Goal: Information Seeking & Learning: Learn about a topic

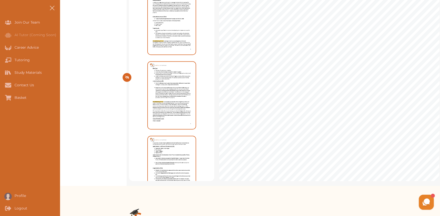
scroll to position [175, 0]
click at [0, 72] on div "Study Materials" at bounding box center [0, 72] width 0 height 13
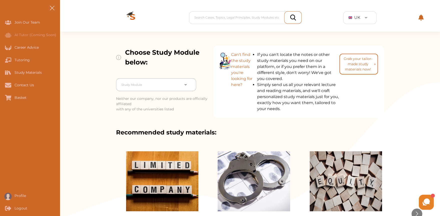
click at [164, 86] on div at bounding box center [150, 84] width 59 height 7
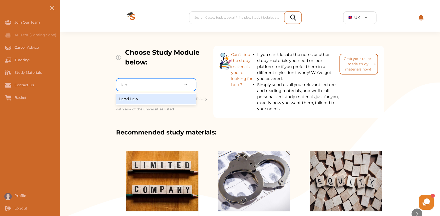
type input "land"
click at [154, 100] on div "Land Law" at bounding box center [156, 99] width 80 height 10
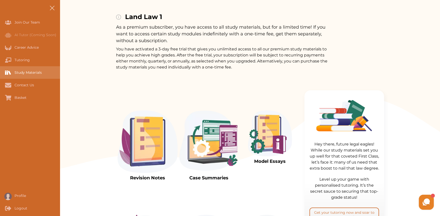
scroll to position [50, 0]
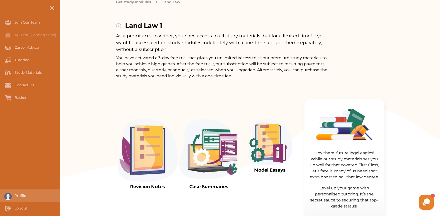
click at [15, 198] on div "Profile" at bounding box center [8, 195] width 16 height 13
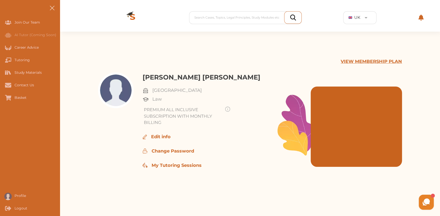
click at [394, 61] on p "VIEW MEMBERSHIP PLAN" at bounding box center [371, 61] width 61 height 7
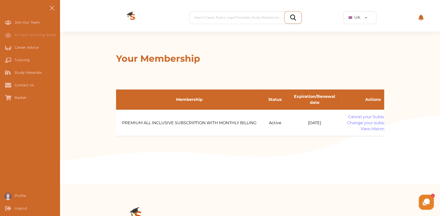
scroll to position [0, 21]
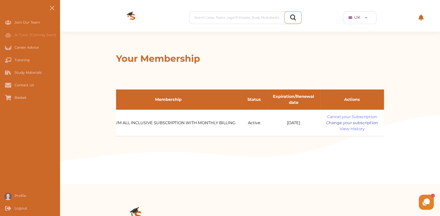
click at [357, 122] on link "Change your subscription" at bounding box center [352, 123] width 52 height 6
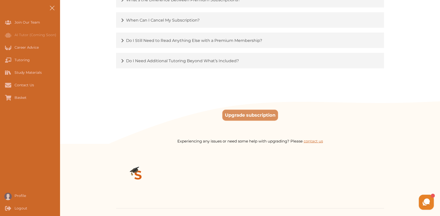
scroll to position [801, 0]
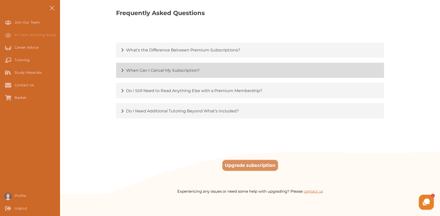
click at [140, 72] on div "When Can I Cancel My Subscription?" at bounding box center [250, 70] width 268 height 15
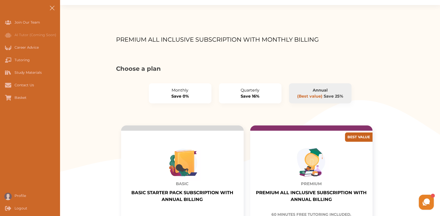
scroll to position [25, 0]
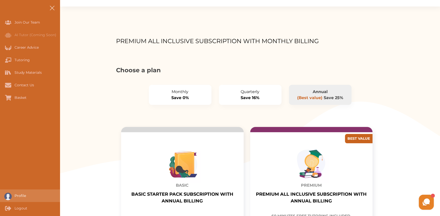
click at [0, 193] on div "Profile" at bounding box center [0, 195] width 0 height 13
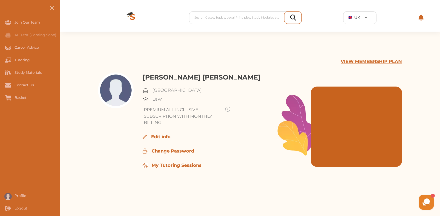
click at [157, 133] on p "Edit info" at bounding box center [161, 136] width 20 height 7
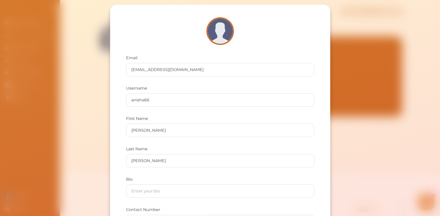
click at [382, 172] on div "Email [EMAIL_ADDRESS][DOMAIN_NAME] Username anisha66 First Name [PERSON_NAME] L…" at bounding box center [220, 108] width 440 height 216
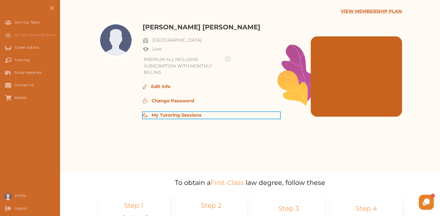
click at [171, 113] on p "My Tutoring Sessions" at bounding box center [177, 115] width 50 height 7
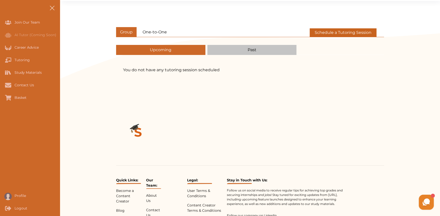
scroll to position [50, 0]
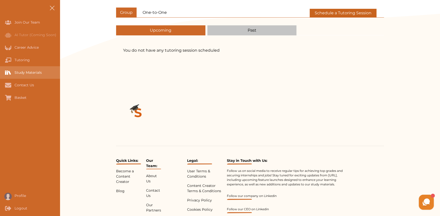
click at [34, 76] on div "Study Materials" at bounding box center [30, 72] width 60 height 13
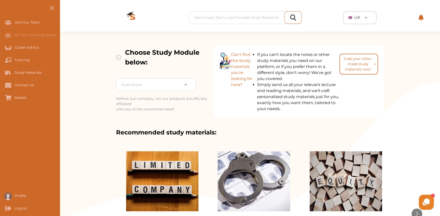
click at [358, 15] on span "UK" at bounding box center [358, 18] width 6 height 6
click at [419, 22] on div "Search Cases, Topics, Legal Principles, Study Modules etc Your Library 2 result…" at bounding box center [250, 18] width 348 height 28
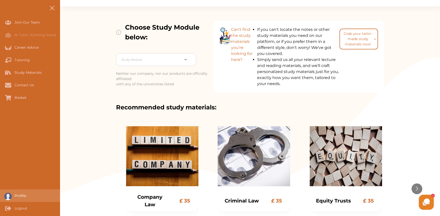
click at [34, 192] on div "Profile" at bounding box center [30, 195] width 60 height 13
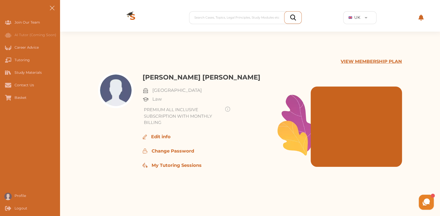
click at [399, 57] on div "VIEW MEMBERSHIP PLAN [PERSON_NAME] [PERSON_NAME] University of London Law PREMI…" at bounding box center [250, 127] width 380 height 191
click at [398, 59] on p "VIEW MEMBERSHIP PLAN" at bounding box center [371, 61] width 61 height 7
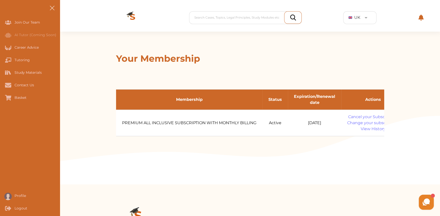
drag, startPoint x: 346, startPoint y: 136, endPoint x: 378, endPoint y: 138, distance: 32.6
click at [378, 138] on div "Membership Status Expiration/Renewal date Actions PREMIUM ALL INCLUSIVE SUBSCRI…" at bounding box center [250, 112] width 268 height 55
click at [374, 122] on link "Change your subscription" at bounding box center [374, 123] width 52 height 6
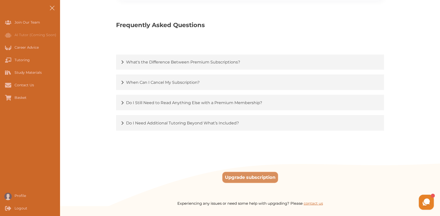
scroll to position [851, 0]
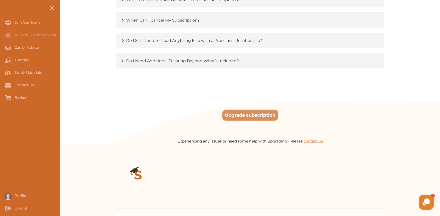
click at [261, 112] on button "Upgrade subscription" at bounding box center [250, 114] width 56 height 11
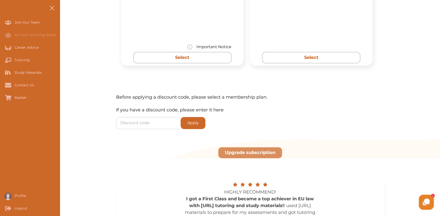
scroll to position [626, 0]
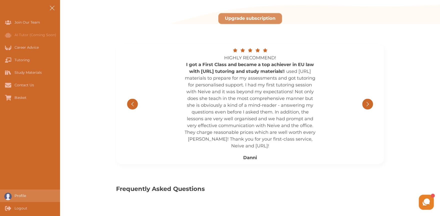
click at [25, 198] on div "Profile" at bounding box center [30, 195] width 60 height 13
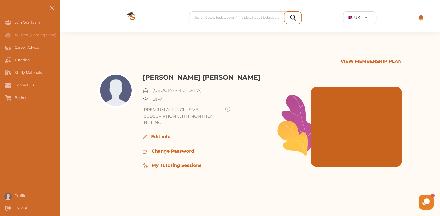
click at [224, 110] on div "PREMIUM ALL INCLUSIVE SUBSCRIPTION WITH MONTHLY BILLING" at bounding box center [212, 115] width 138 height 19
click at [225, 109] on img at bounding box center [227, 108] width 5 height 5
click at [386, 65] on div "VIEW MEMBERSHIP PLAN" at bounding box center [250, 65] width 304 height 14
click at [386, 65] on p "VIEW MEMBERSHIP PLAN" at bounding box center [371, 61] width 61 height 7
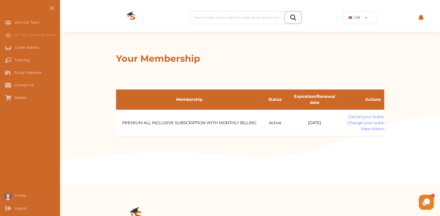
drag, startPoint x: 306, startPoint y: 123, endPoint x: 338, endPoint y: 123, distance: 32.3
click at [338, 123] on td "[DATE]" at bounding box center [314, 123] width 53 height 26
click at [0, 74] on div "Study Materials" at bounding box center [0, 72] width 0 height 13
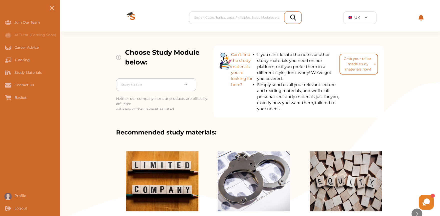
click at [166, 82] on div at bounding box center [150, 84] width 59 height 7
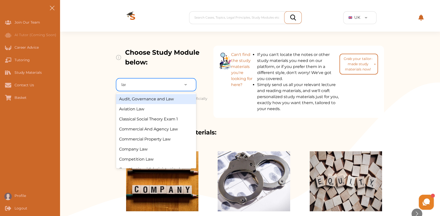
type input "land"
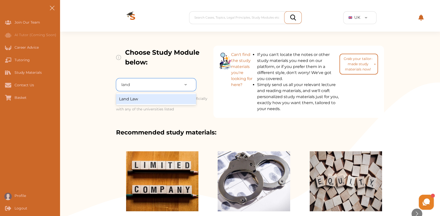
click at [167, 95] on div "Land Law" at bounding box center [156, 99] width 80 height 10
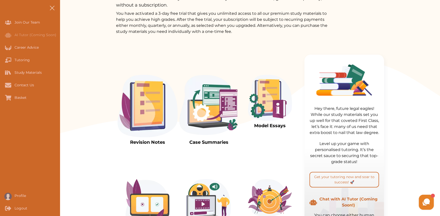
scroll to position [125, 0]
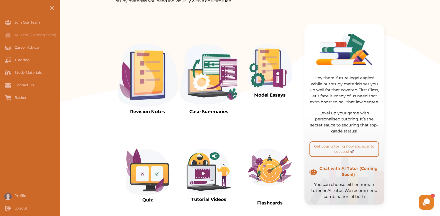
click at [137, 90] on img at bounding box center [148, 75] width 60 height 62
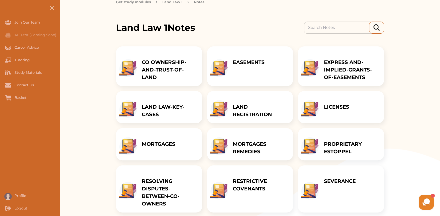
scroll to position [75, 0]
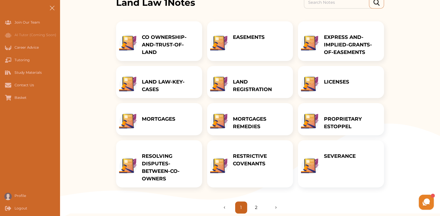
click at [256, 204] on link "2" at bounding box center [256, 207] width 3 height 7
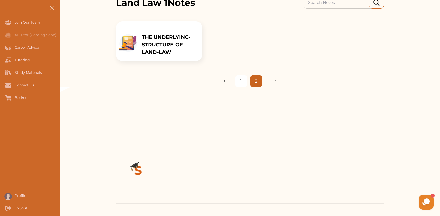
click at [244, 78] on li "1" at bounding box center [241, 81] width 12 height 12
click at [242, 82] on li "1" at bounding box center [241, 81] width 12 height 12
click at [225, 82] on img "Previous page" at bounding box center [230, 81] width 12 height 3
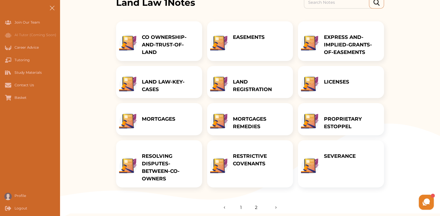
click at [241, 85] on p "LAND REGISTRATION" at bounding box center [260, 85] width 55 height 15
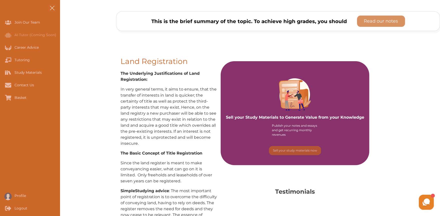
scroll to position [25, 0]
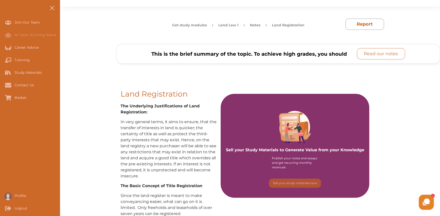
click at [373, 54] on p "Read our notes" at bounding box center [381, 53] width 34 height 7
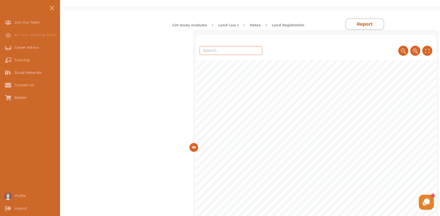
scroll to position [0, 0]
click at [193, 145] on icon at bounding box center [194, 147] width 4 height 4
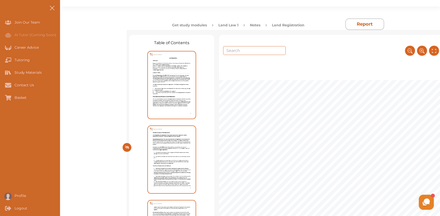
click at [117, 144] on div "Table of Contents 1 Land Registration References: [PERSON_NAME] and [PERSON_NAM…" at bounding box center [278, 143] width 324 height 226
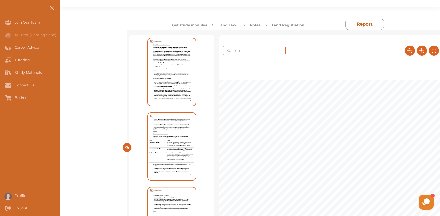
scroll to position [100, 0]
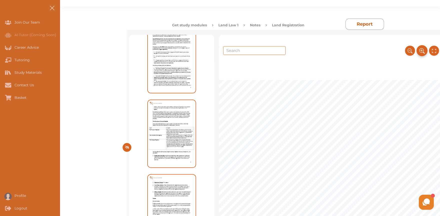
click at [423, 48] on icon at bounding box center [423, 51] width 6 height 8
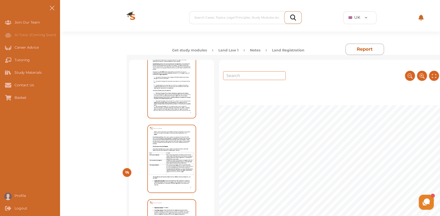
click at [184, 106] on img at bounding box center [172, 84] width 46 height 65
click at [130, 172] on button at bounding box center [127, 172] width 9 height 9
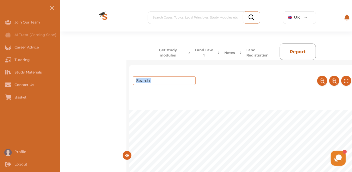
drag, startPoint x: 229, startPoint y: 107, endPoint x: 188, endPoint y: 79, distance: 49.7
click at [188, 79] on div "1 Land Registration References: [PERSON_NAME] and [PERSON_NAME], R, Complete La…" at bounding box center [242, 151] width 227 height 172
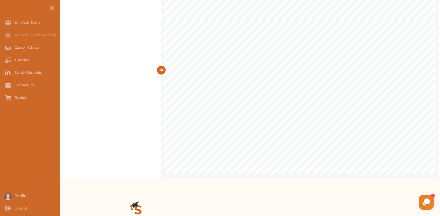
scroll to position [1343, 0]
drag, startPoint x: 436, startPoint y: 12, endPoint x: 436, endPoint y: 23, distance: 11.0
click at [436, 23] on div "1 Land Registration References: [PERSON_NAME] and [PERSON_NAME], R, Complete La…" at bounding box center [300, 66] width 278 height 226
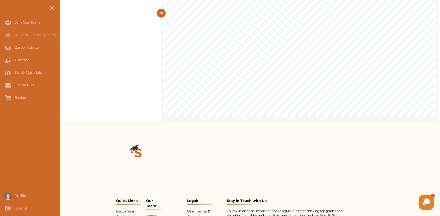
scroll to position [5238, 0]
